Goal: Communication & Community: Connect with others

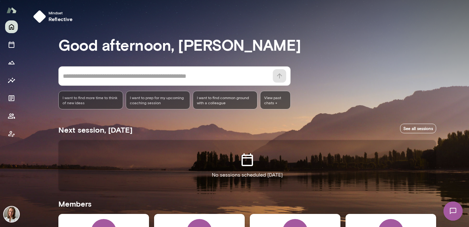
click at [289, 21] on div "Mindset reflective" at bounding box center [250, 17] width 438 height 18
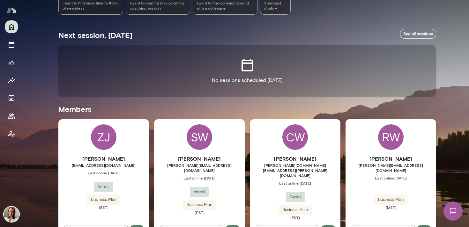
click at [220, 138] on div "SW Samantha Walior samantha@vercel.com Last online April 2 Vercel Business Plan…" at bounding box center [199, 181] width 91 height 124
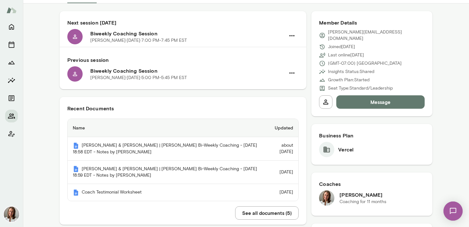
scroll to position [15, 0]
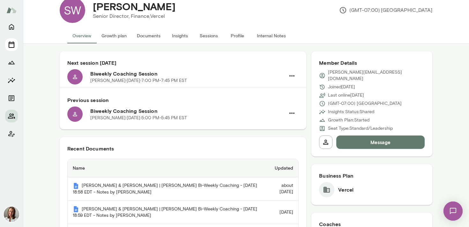
click at [10, 46] on icon "Sessions" at bounding box center [12, 45] width 8 height 8
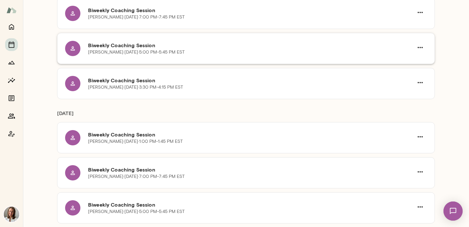
scroll to position [165, 0]
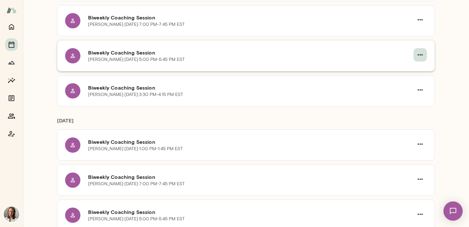
click at [422, 56] on icon "button" at bounding box center [420, 55] width 8 height 8
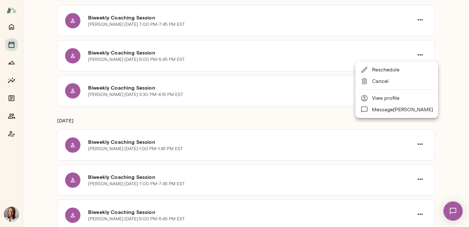
click at [376, 70] on span "Reschedule" at bounding box center [402, 70] width 61 height 8
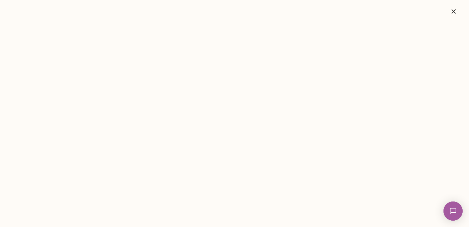
drag, startPoint x: 453, startPoint y: 9, endPoint x: 252, endPoint y: 28, distance: 201.1
click at [453, 9] on icon "button" at bounding box center [453, 12] width 8 height 8
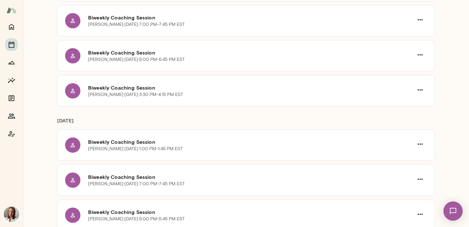
click at [116, 48] on div "Biweekly Coaching Session Cindy Wang · Wed, Oct 29 · 5:00 PM-5:45 PM EST" at bounding box center [250, 55] width 325 height 15
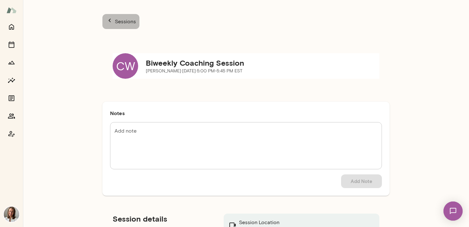
click at [114, 19] on p "Sessions" at bounding box center [124, 22] width 22 height 8
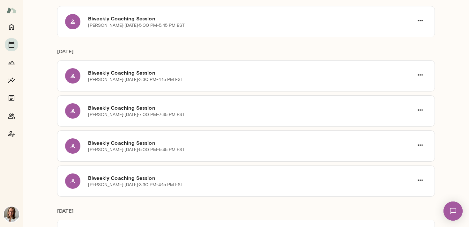
scroll to position [76, 0]
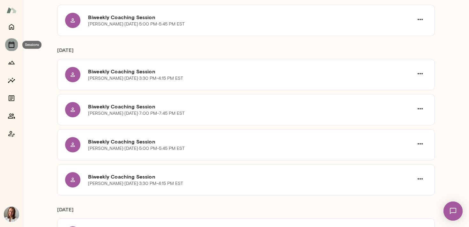
click at [14, 46] on icon "Sessions" at bounding box center [12, 44] width 6 height 6
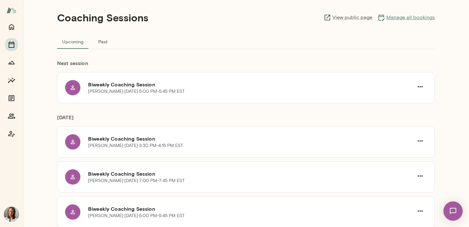
click at [395, 18] on link "Manage all bookings" at bounding box center [405, 18] width 57 height 8
click at [49, 53] on div "Coaching Sessions View public page Manage all bookings Upcoming Past Next sessi…" at bounding box center [246, 113] width 446 height 227
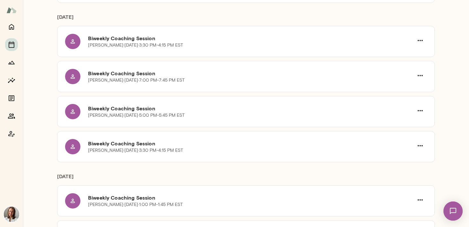
scroll to position [100, 0]
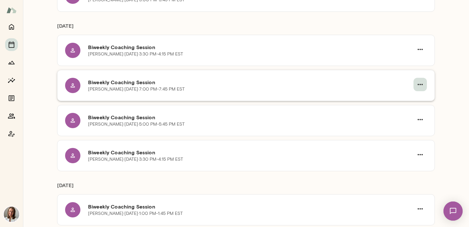
click at [419, 84] on icon "button" at bounding box center [420, 85] width 8 height 8
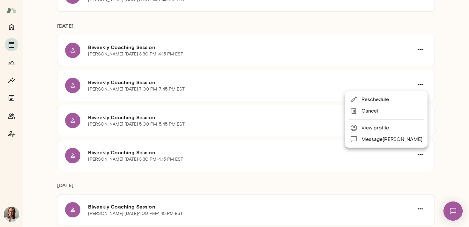
click at [375, 103] on span "Reschedule" at bounding box center [391, 100] width 61 height 8
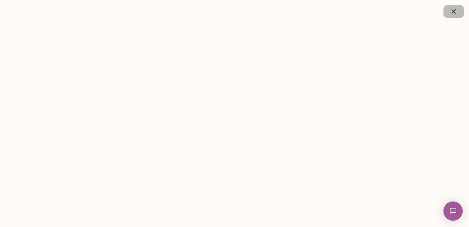
drag, startPoint x: 453, startPoint y: 12, endPoint x: 182, endPoint y: 37, distance: 272.0
click at [453, 12] on icon "button" at bounding box center [453, 12] width 8 height 8
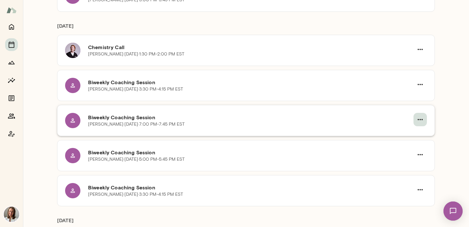
click at [419, 120] on icon "button" at bounding box center [420, 120] width 8 height 8
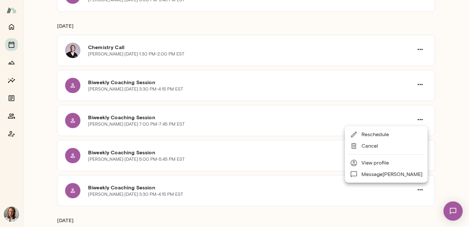
click at [368, 148] on span "Cancel" at bounding box center [391, 146] width 61 height 8
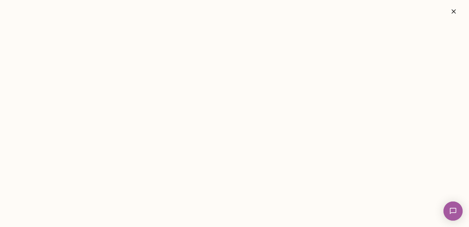
click at [452, 6] on button "button" at bounding box center [453, 11] width 20 height 13
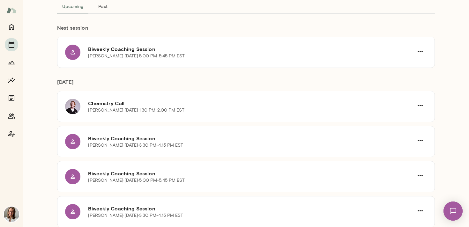
scroll to position [0, 0]
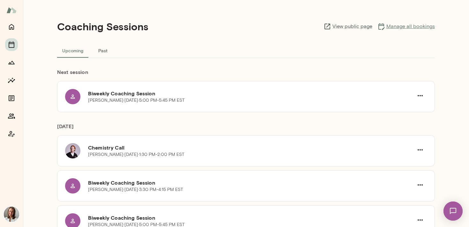
click at [389, 23] on link "Manage all bookings" at bounding box center [405, 27] width 57 height 8
click at [227, 23] on div "Coaching Sessions View public page Manage all bookings" at bounding box center [245, 26] width 377 height 33
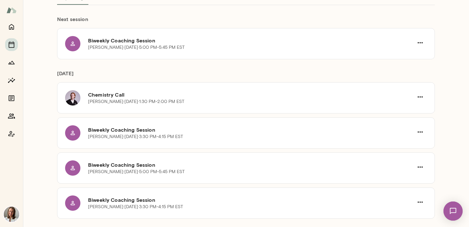
scroll to position [58, 0]
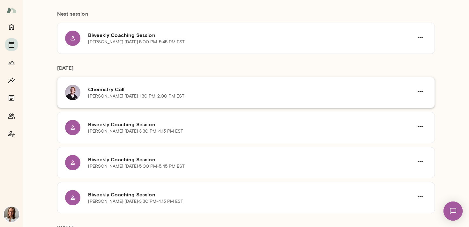
click at [116, 84] on div "Chemistry Call Emlyn Folkes · Fri, Oct 17 · 1:30 PM-2:00 PM EST" at bounding box center [245, 92] width 377 height 31
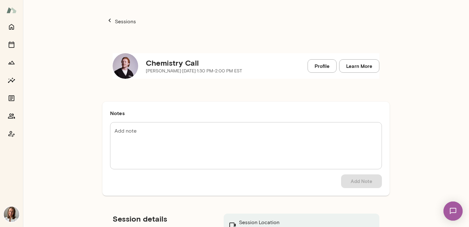
click at [128, 59] on img at bounding box center [126, 66] width 26 height 26
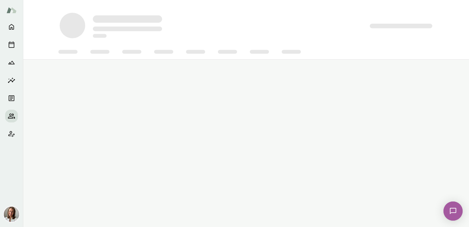
click at [70, 28] on span at bounding box center [73, 26] width 26 height 26
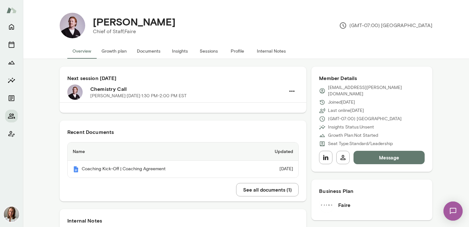
click at [47, 12] on div "Emlyn Folkes Chief of Staff, Faire (GMT-07:00) Los Angeles Overview Growth plan…" at bounding box center [246, 29] width 446 height 59
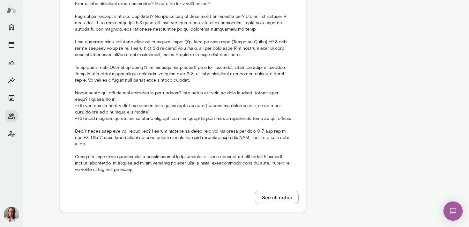
scroll to position [568, 0]
click at [272, 200] on button "See all notes" at bounding box center [277, 197] width 44 height 13
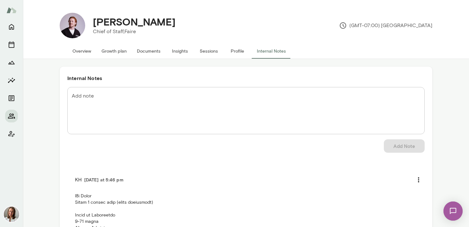
click at [104, 20] on h4 "[PERSON_NAME]" at bounding box center [134, 22] width 83 height 12
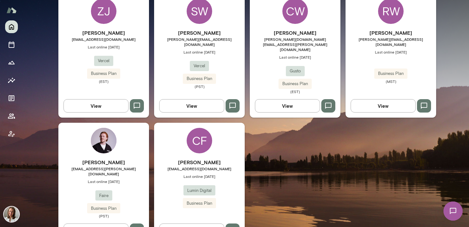
scroll to position [228, 0]
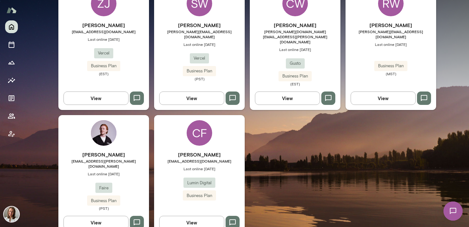
click at [122, 129] on div "[PERSON_NAME] [PERSON_NAME][EMAIL_ADDRESS][PERSON_NAME][DOMAIN_NAME] Last onlin…" at bounding box center [103, 174] width 91 height 119
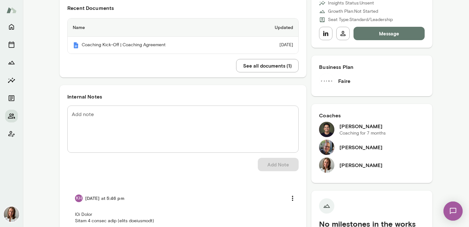
scroll to position [125, 0]
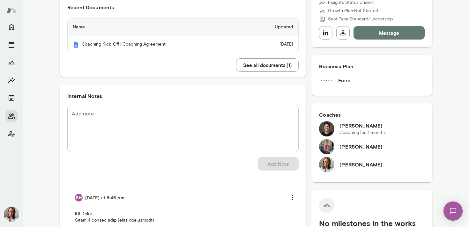
click at [349, 161] on h6 "[PERSON_NAME]" at bounding box center [360, 165] width 43 height 8
click at [368, 161] on h6 "[PERSON_NAME]" at bounding box center [360, 165] width 43 height 8
click at [378, 161] on h6 "[PERSON_NAME]" at bounding box center [360, 165] width 43 height 8
click at [370, 28] on button "Message" at bounding box center [388, 32] width 71 height 13
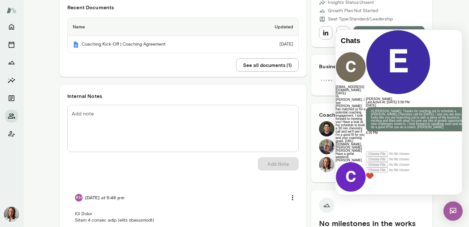
scroll to position [0, 0]
